Goal: Find specific page/section: Find specific page/section

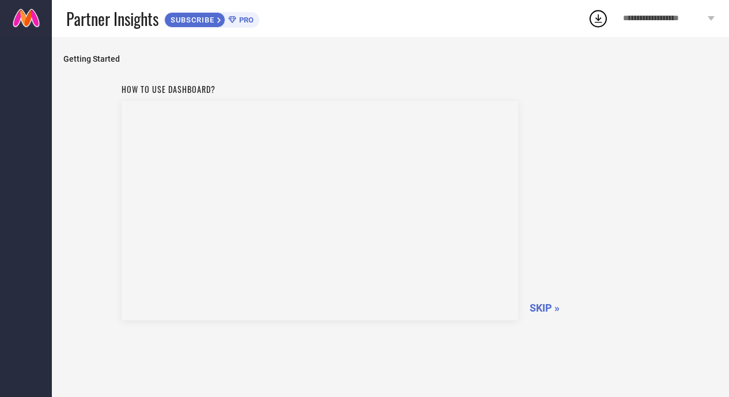
click at [678, 25] on div "**********" at bounding box center [669, 18] width 120 height 37
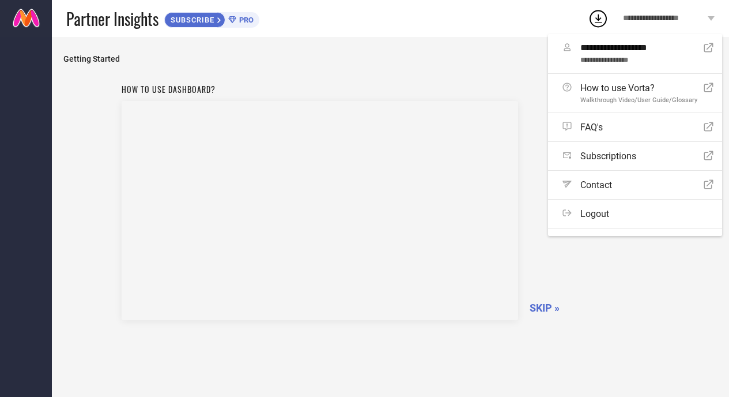
click at [240, 20] on span "PRO" at bounding box center [244, 20] width 17 height 9
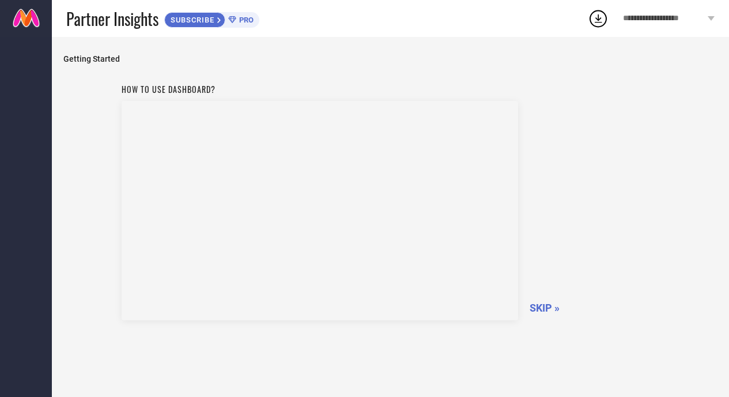
click at [673, 21] on span "**********" at bounding box center [664, 19] width 82 height 10
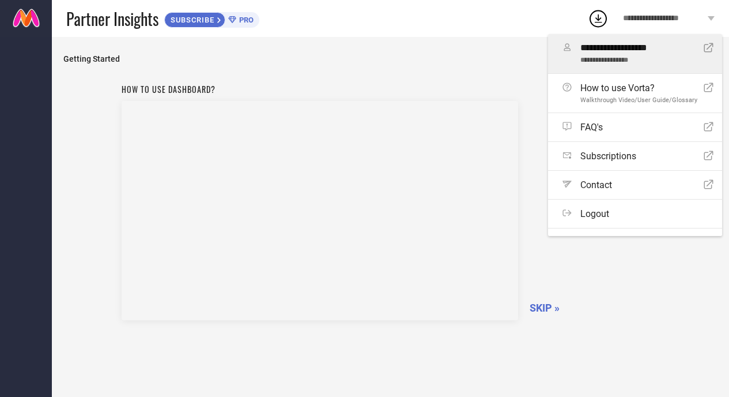
click at [626, 64] on link "**********" at bounding box center [635, 53] width 174 height 39
